Goal: Transaction & Acquisition: Download file/media

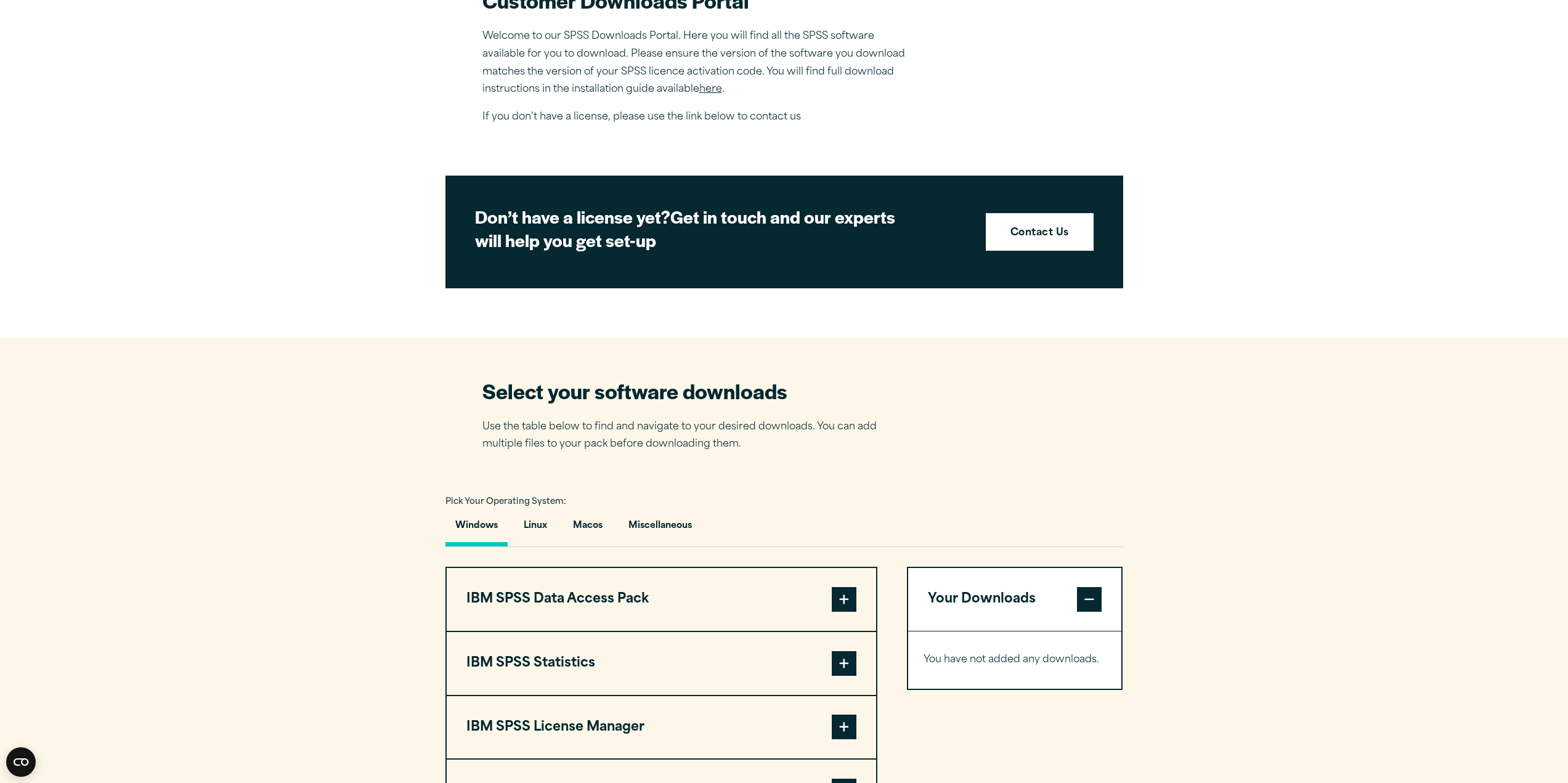
scroll to position [616, 0]
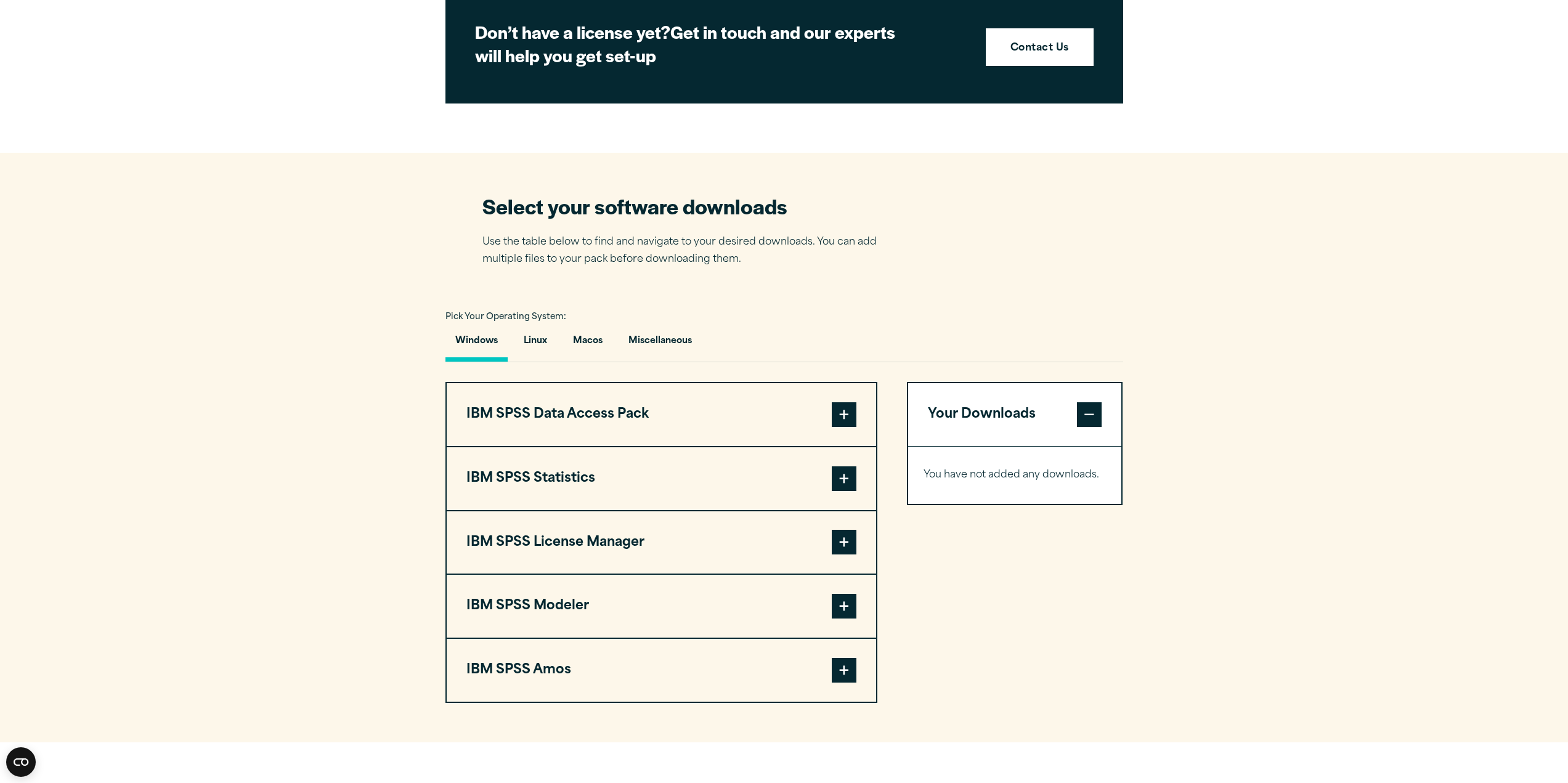
click at [842, 478] on span at bounding box center [844, 479] width 25 height 25
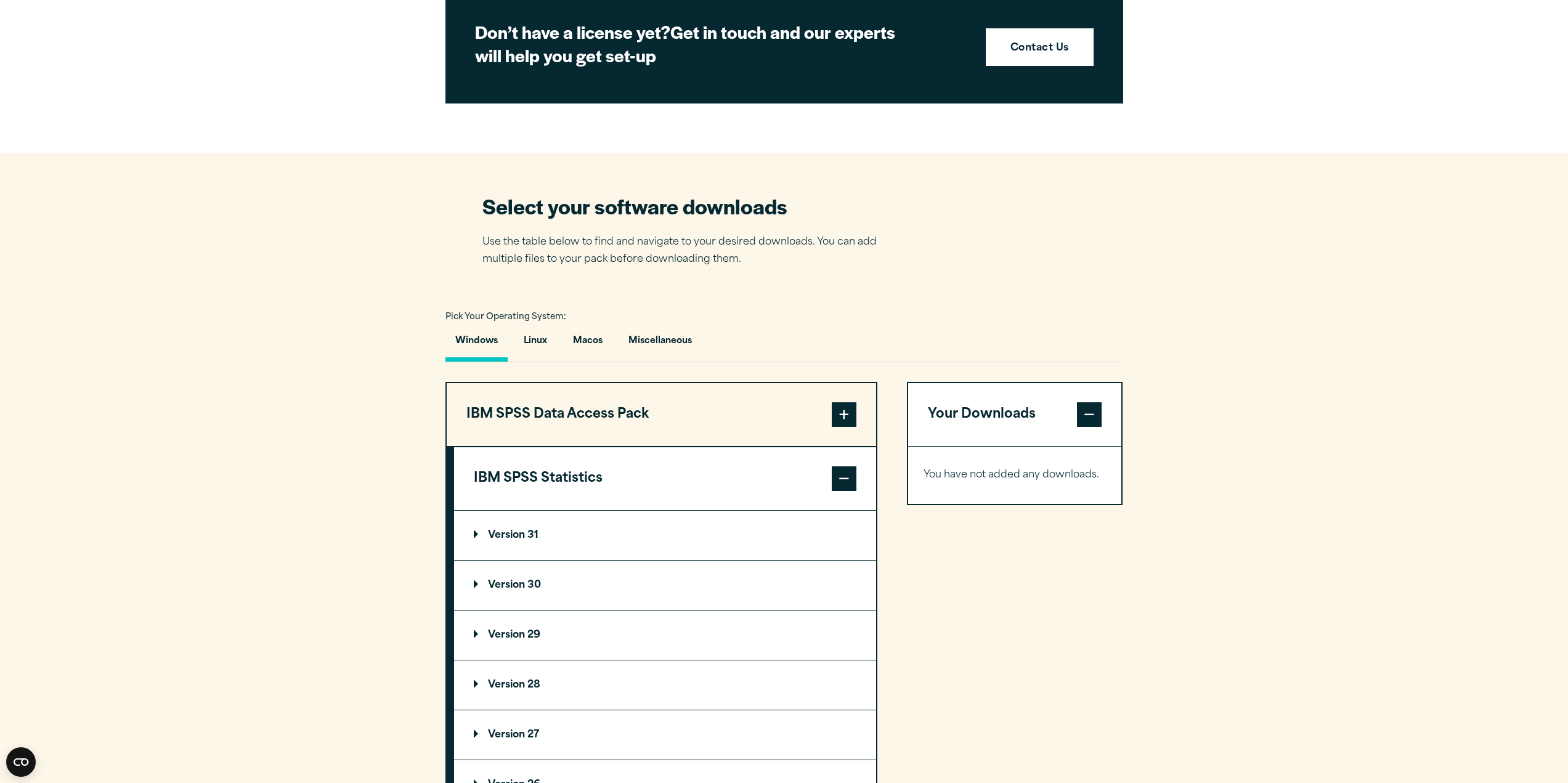
click at [532, 538] on p "Version 31" at bounding box center [506, 535] width 65 height 10
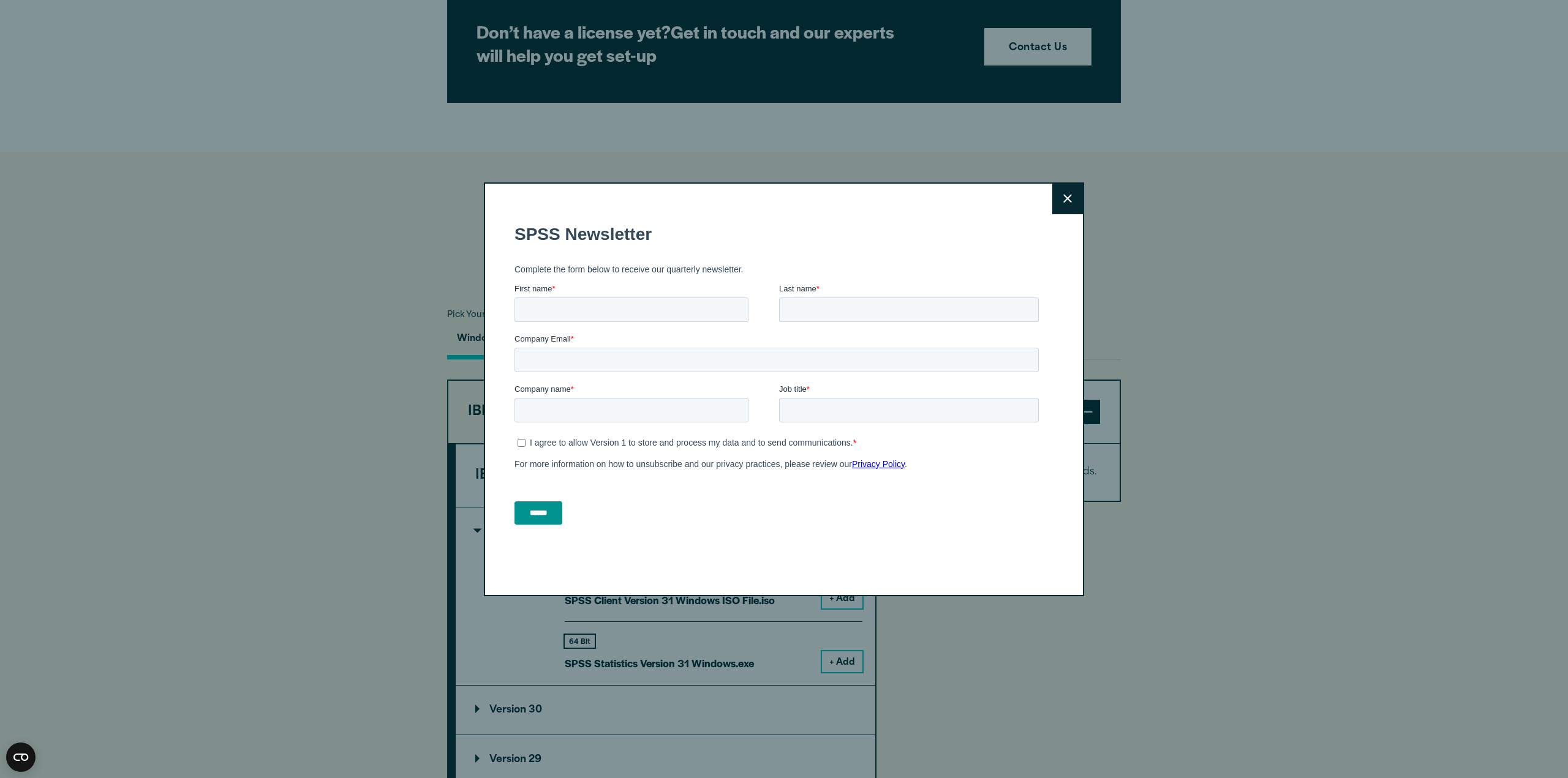
click at [1066, 194] on icon at bounding box center [1068, 198] width 9 height 9
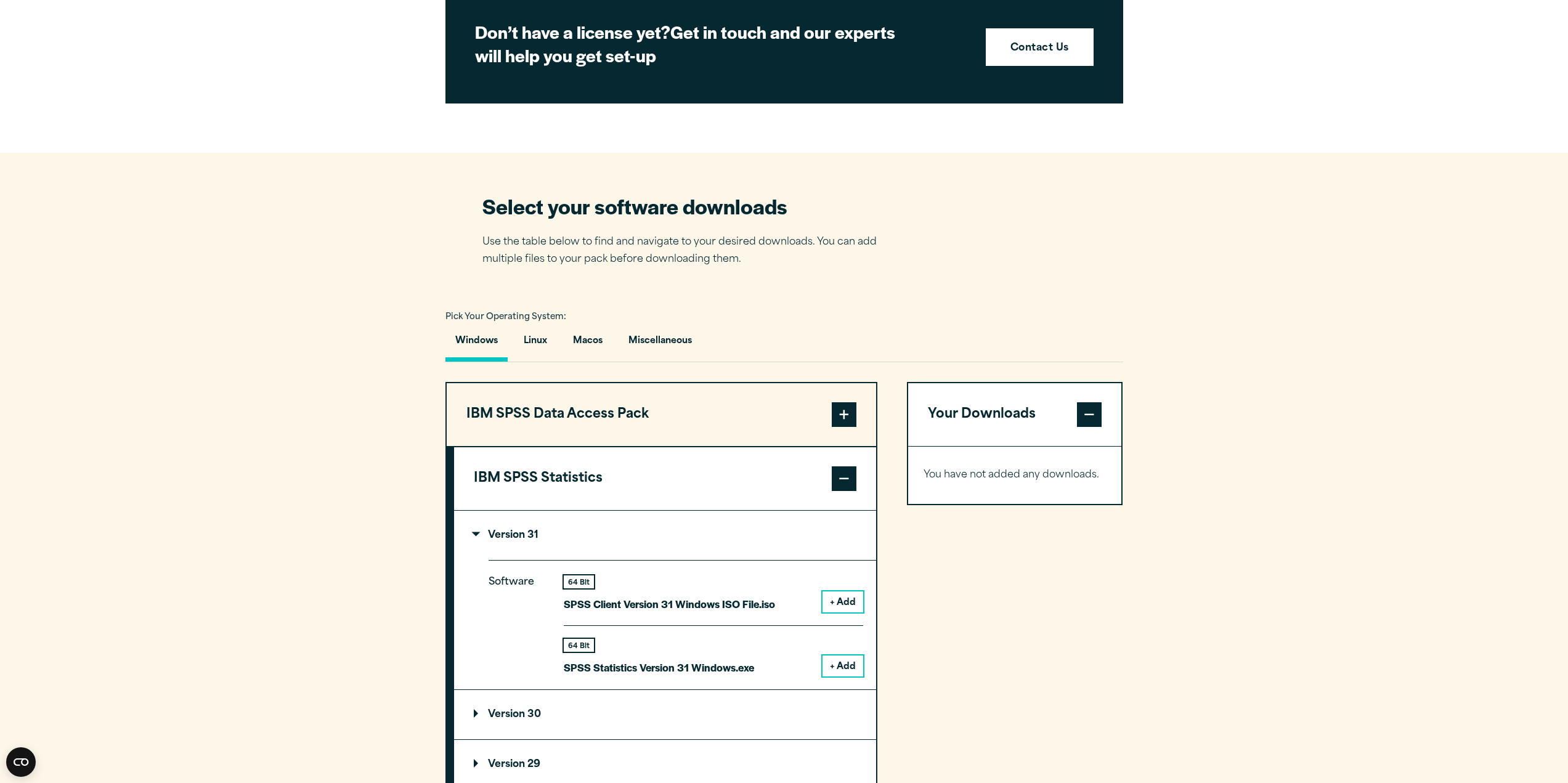
click at [855, 664] on button "+ Add" at bounding box center [843, 666] width 41 height 21
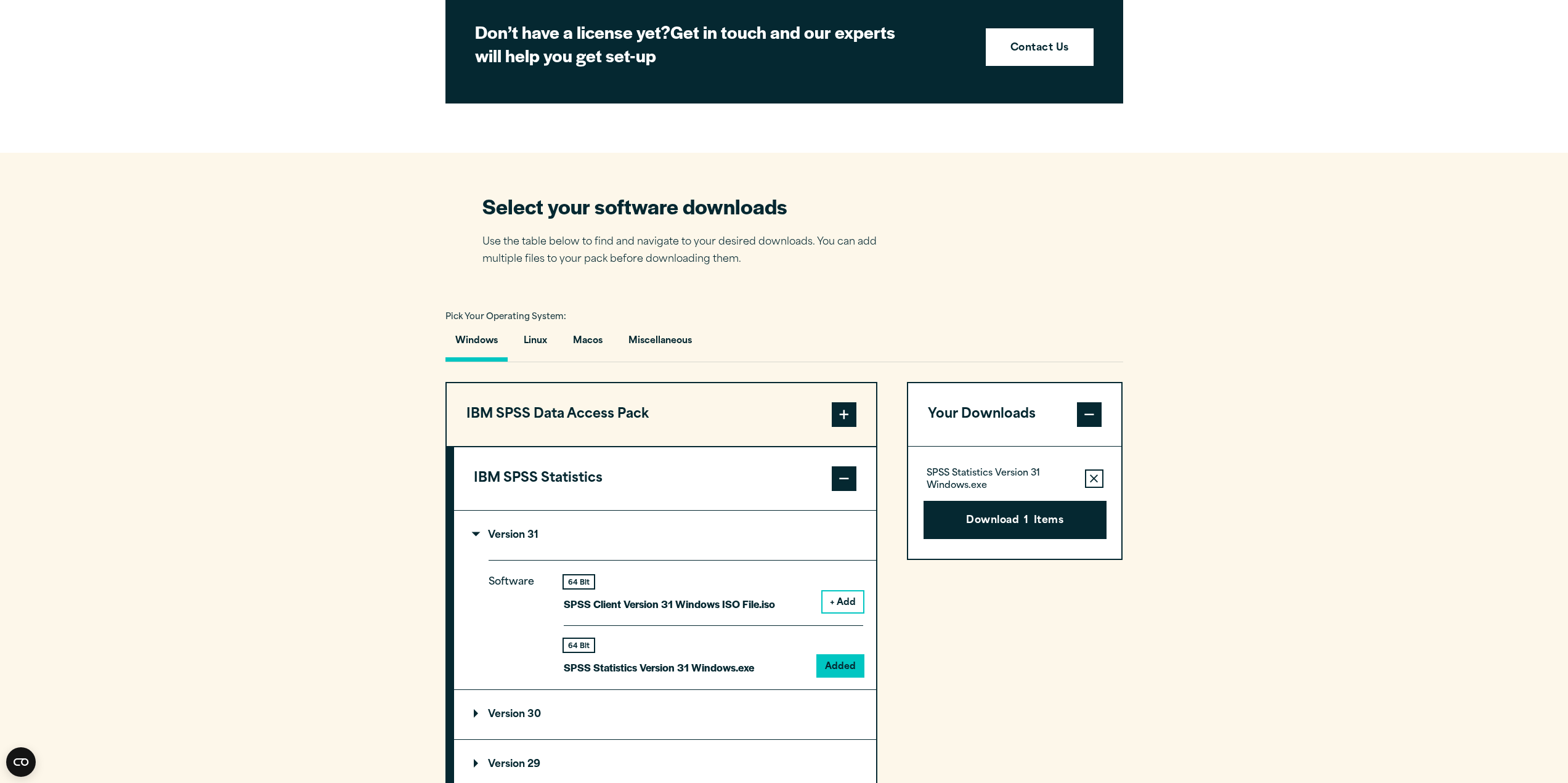
click at [846, 601] on button "+ Add" at bounding box center [843, 602] width 41 height 21
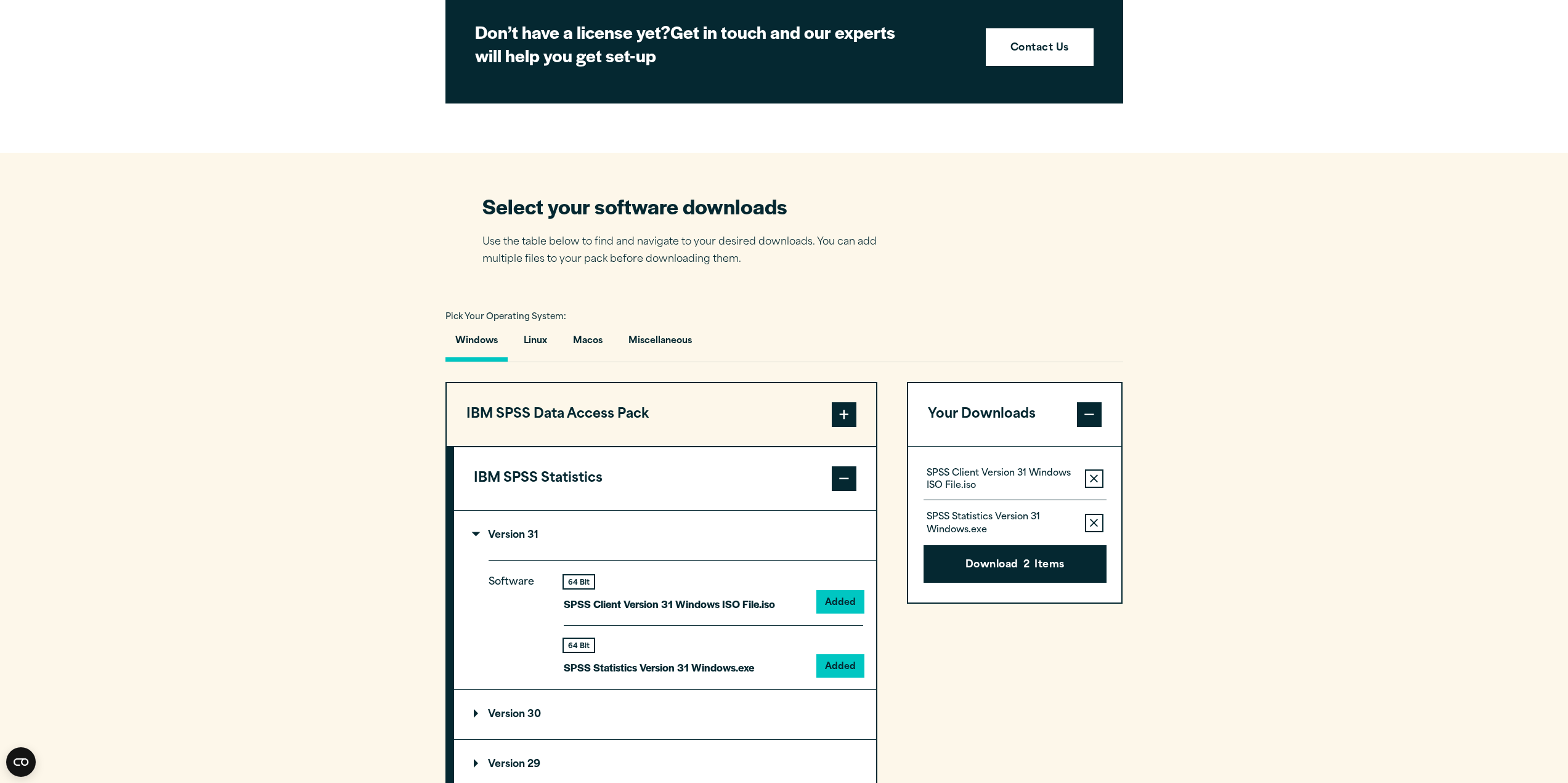
click at [1099, 516] on button "Remove this item from your software download list" at bounding box center [1094, 522] width 19 height 19
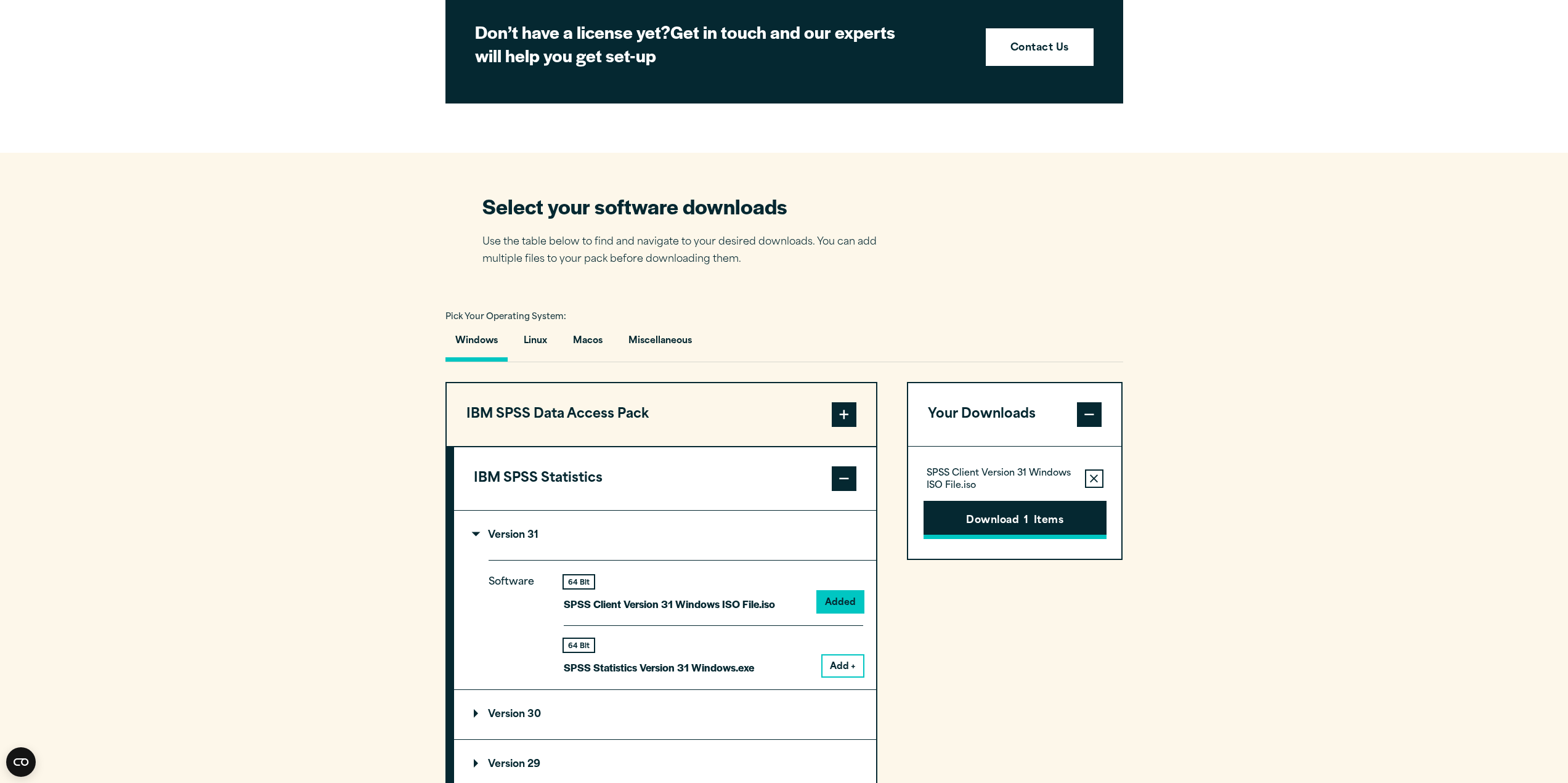
click at [1022, 520] on button "Download 1 Items" at bounding box center [1016, 520] width 183 height 38
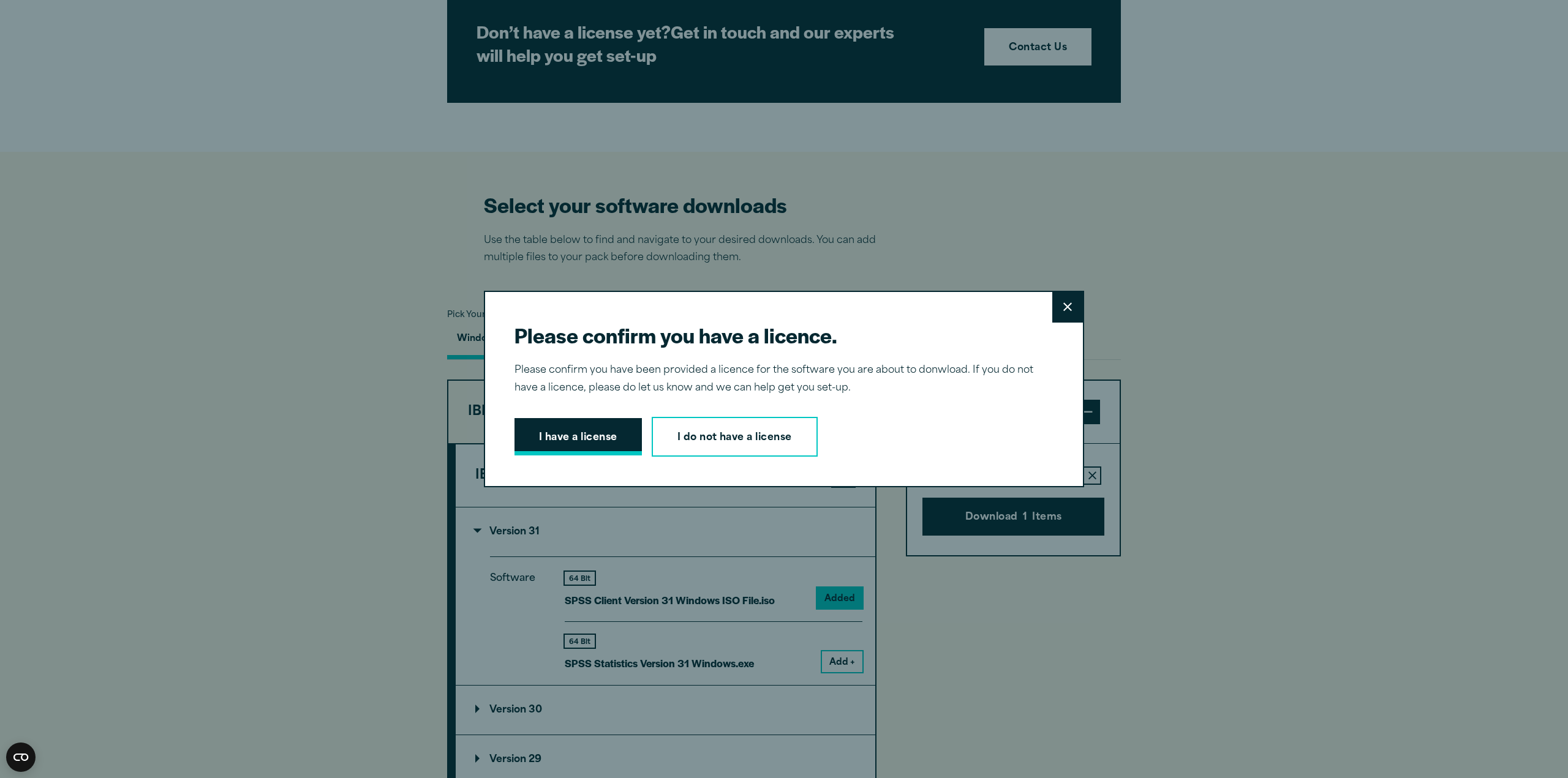
click at [562, 437] on button "I have a license" at bounding box center [578, 436] width 127 height 38
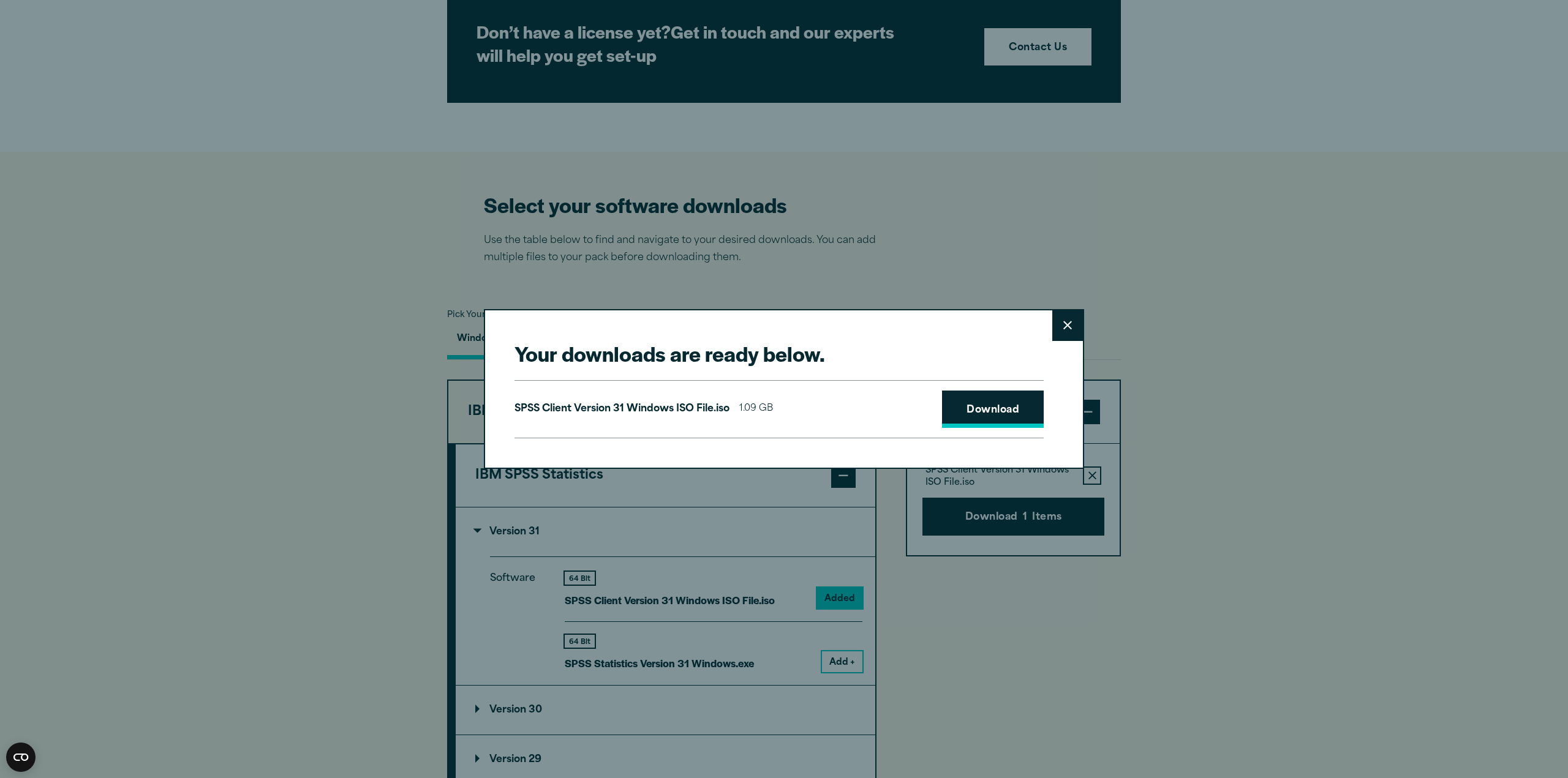
click at [987, 410] on link "Download" at bounding box center [992, 409] width 101 height 38
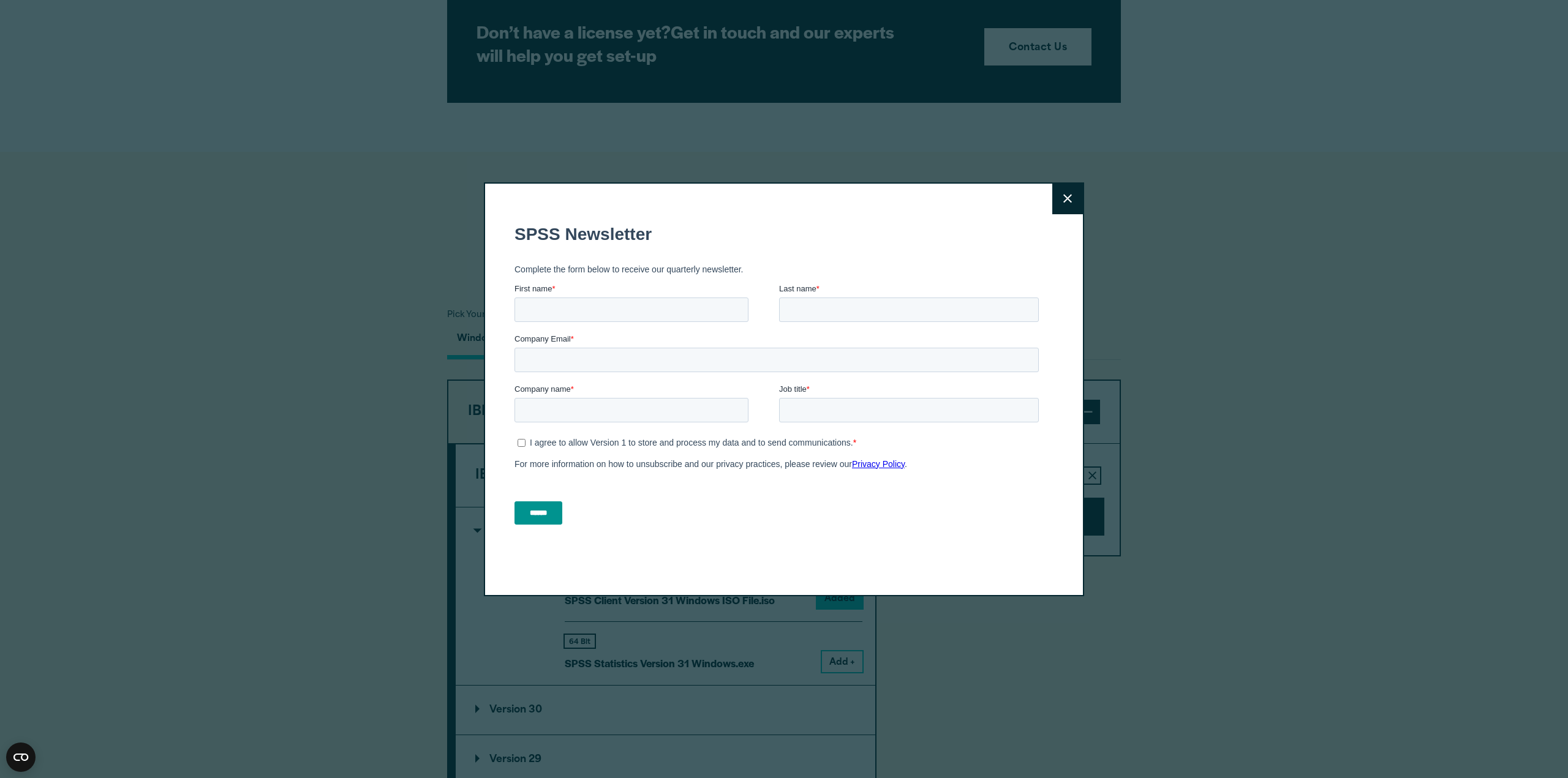
click at [1065, 194] on button "Close" at bounding box center [1067, 198] width 30 height 30
